Goal: Navigation & Orientation: Find specific page/section

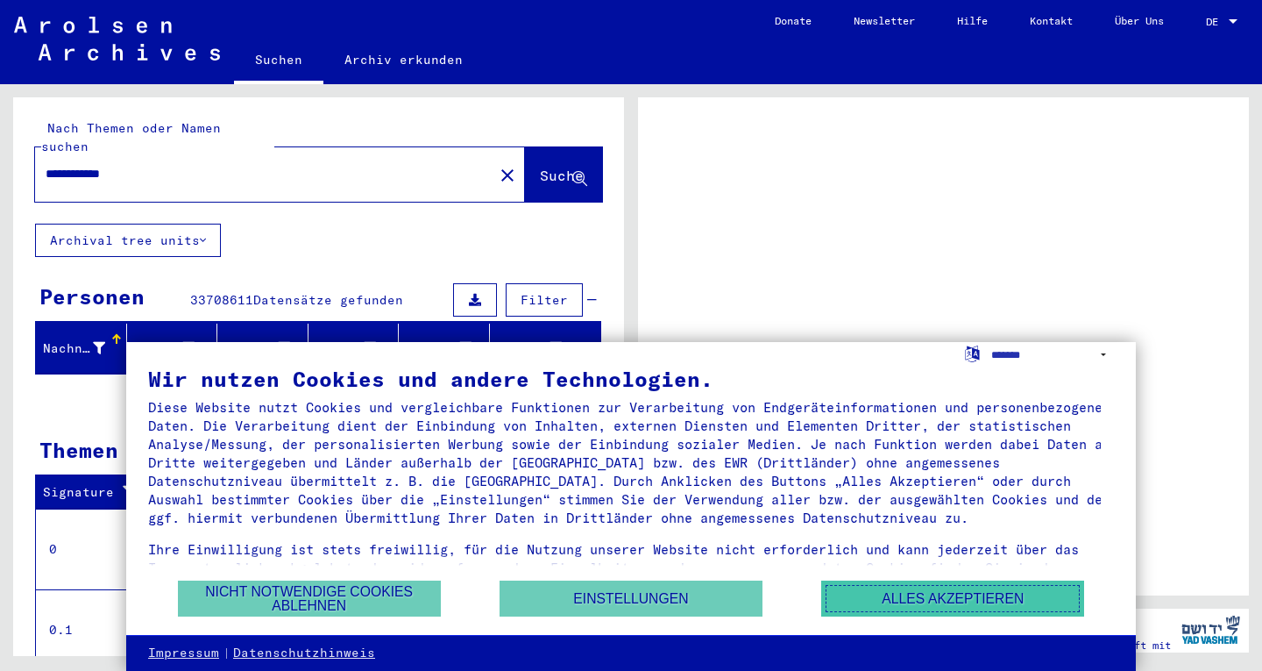
click at [876, 593] on button "Alles akzeptieren" at bounding box center [952, 598] width 263 height 36
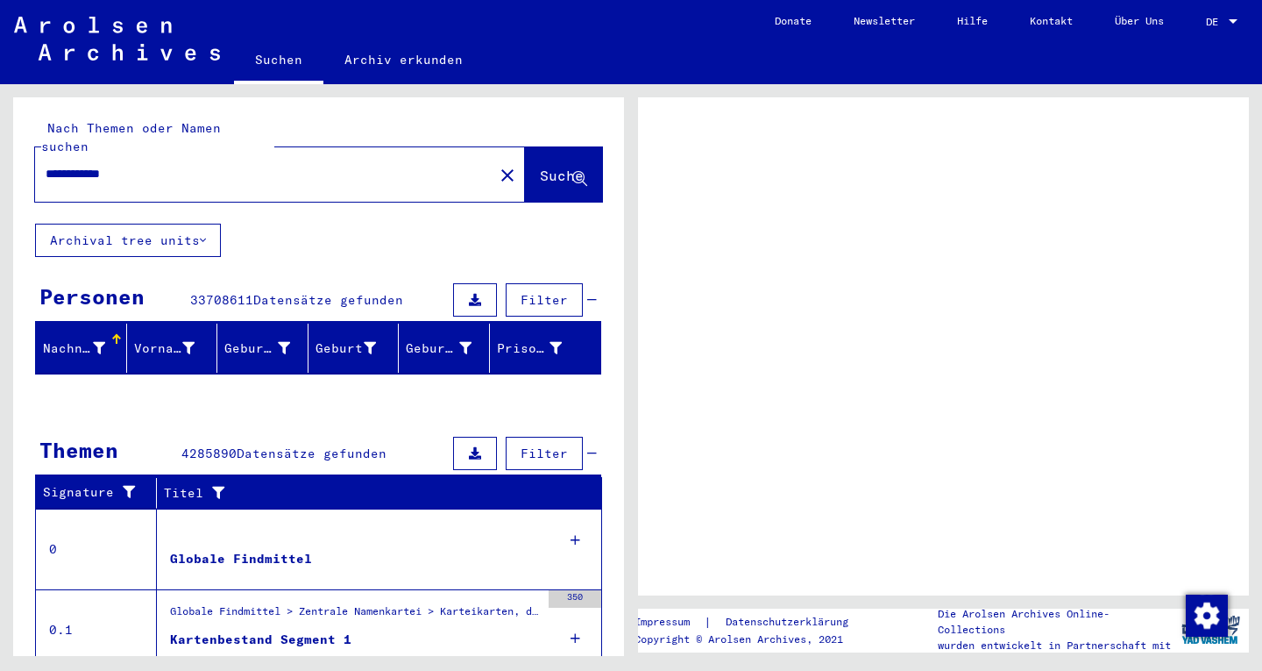
click at [564, 147] on button "Suche" at bounding box center [563, 174] width 77 height 54
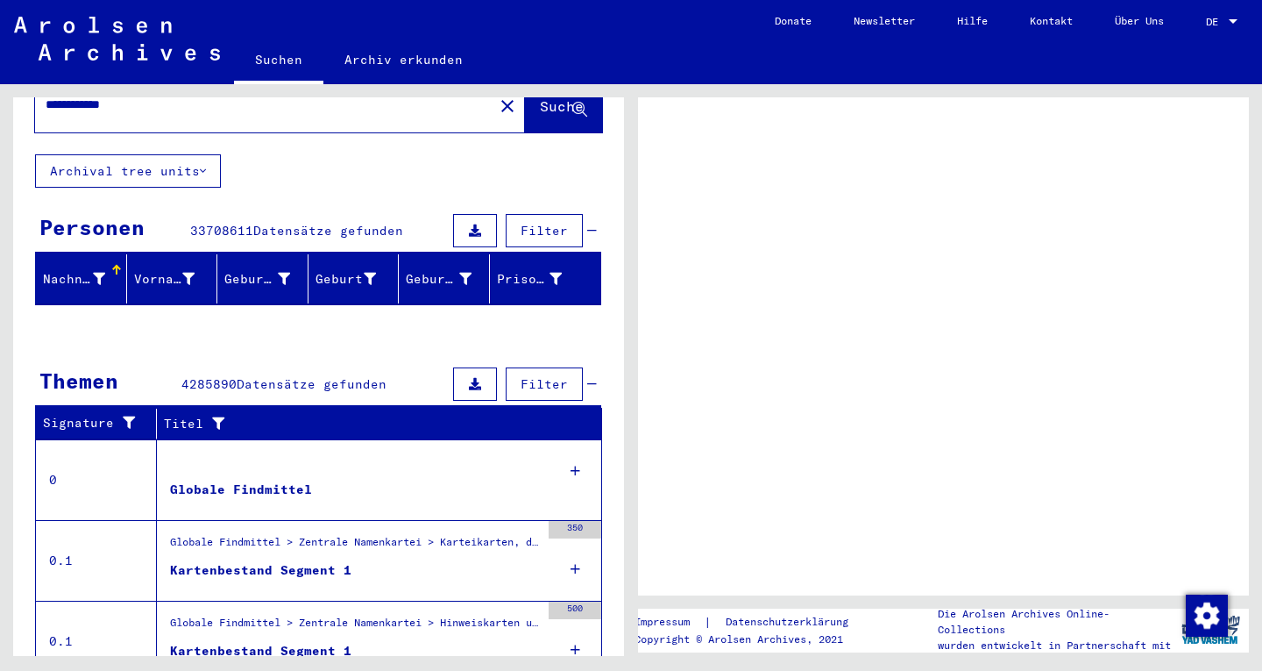
scroll to position [32, 0]
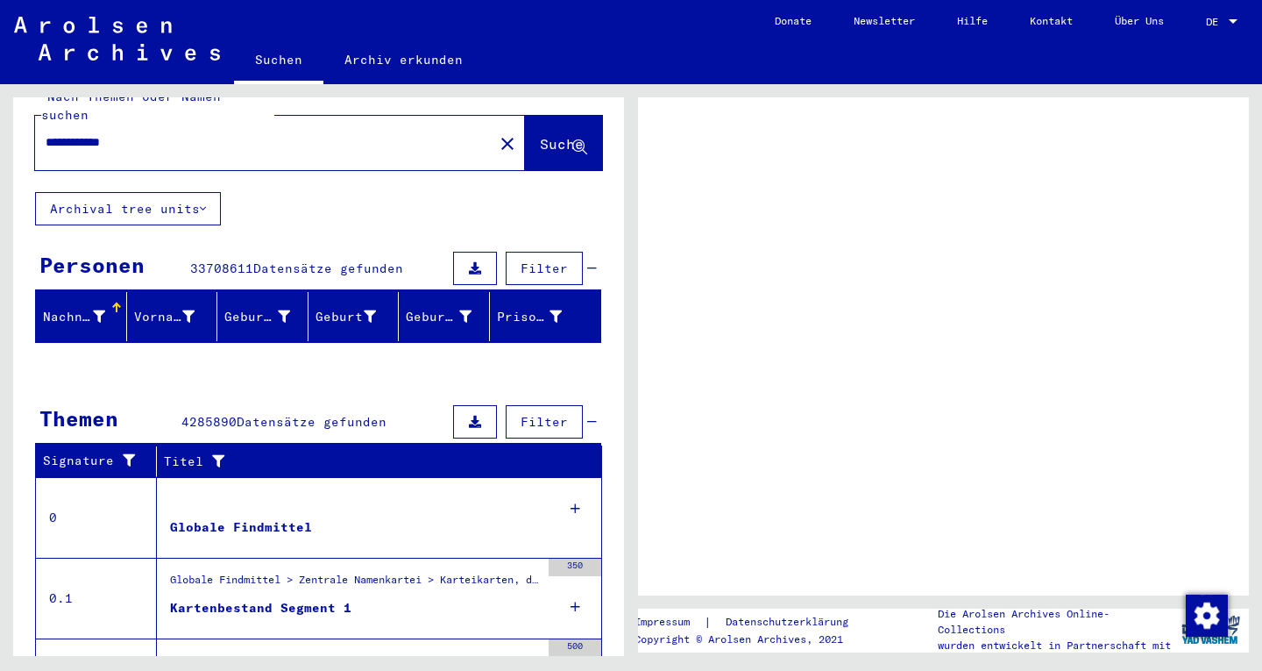
click at [1240, 18] on div at bounding box center [1233, 22] width 16 height 12
click at [1215, 28] on div "DE DE" at bounding box center [1223, 18] width 35 height 30
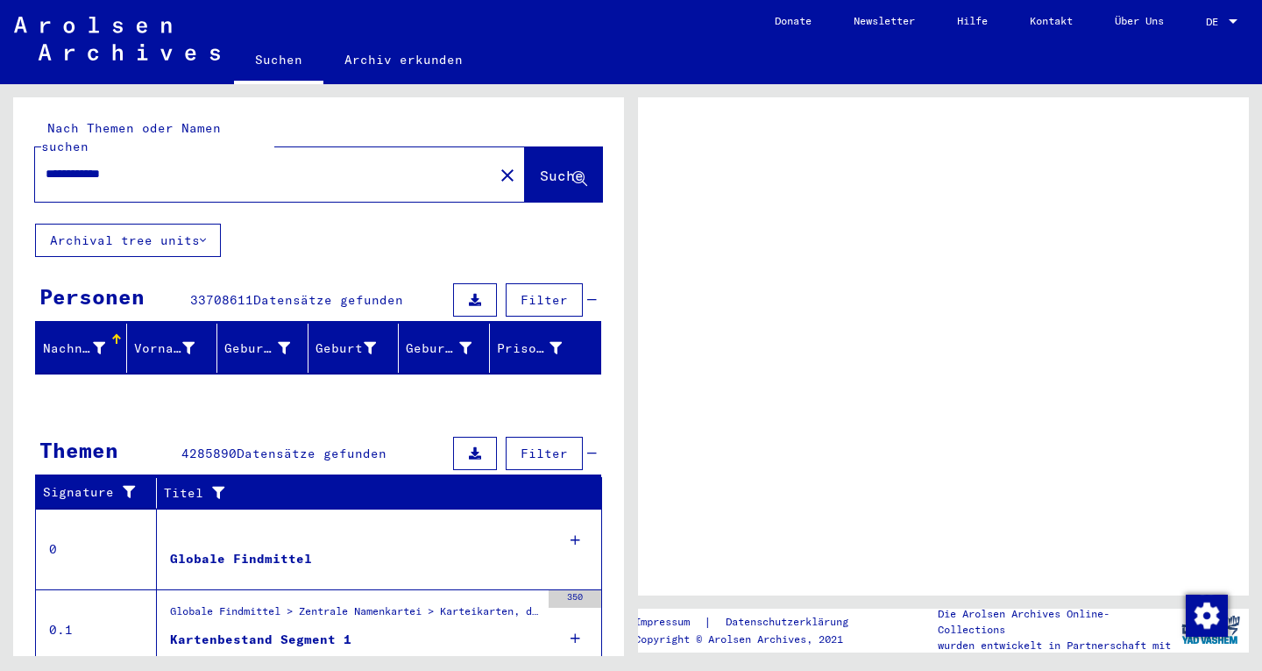
click at [1218, 22] on span "DE" at bounding box center [1215, 22] width 19 height 12
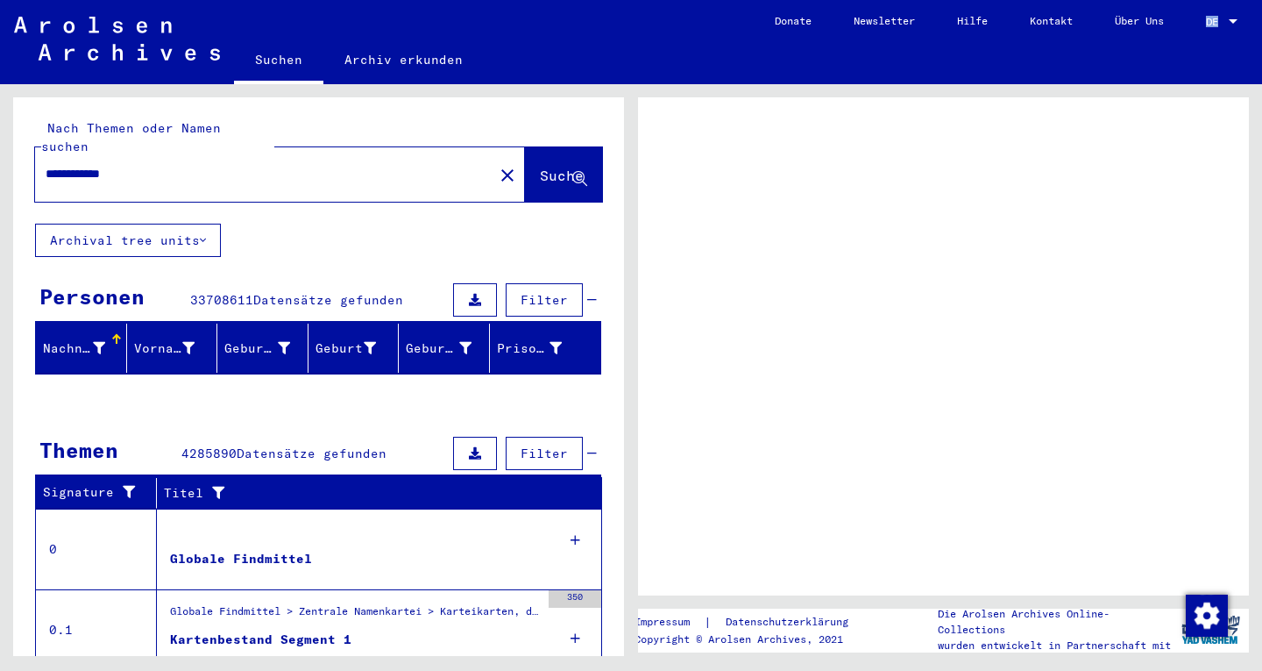
click at [1218, 22] on span "DE" at bounding box center [1215, 22] width 19 height 12
